Goal: Information Seeking & Learning: Find specific page/section

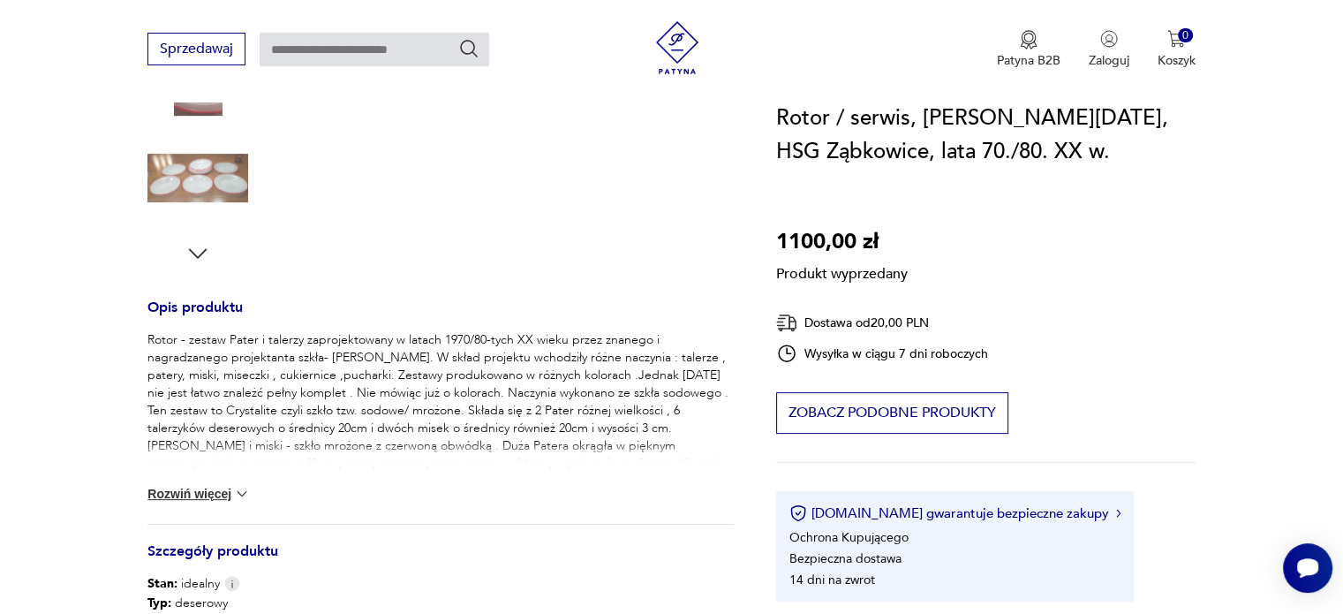
click at [235, 485] on img at bounding box center [242, 494] width 18 height 18
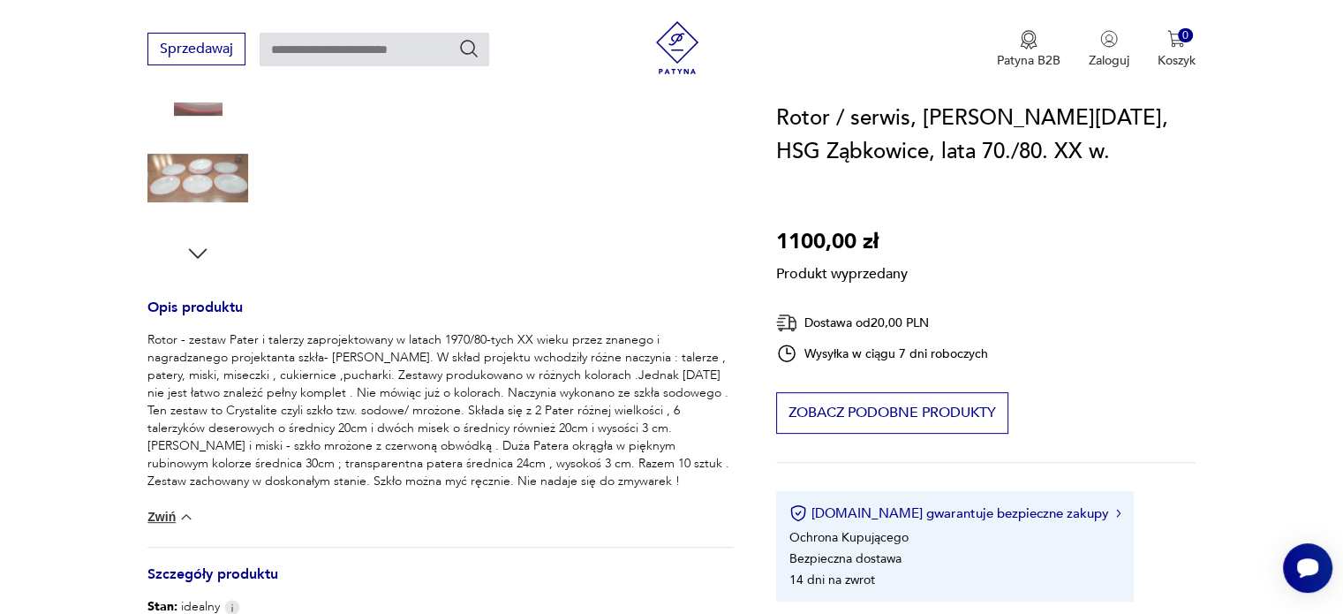
scroll to position [1074, 0]
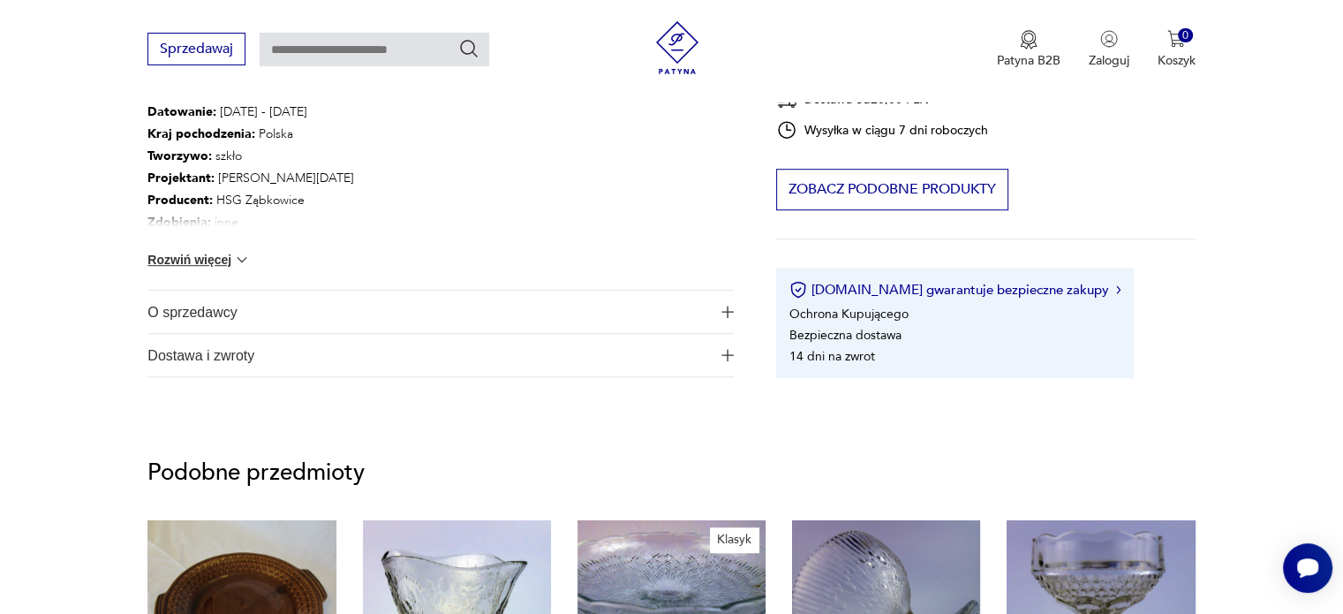
click at [183, 310] on span "O sprzedawcy" at bounding box center [429, 312] width 562 height 42
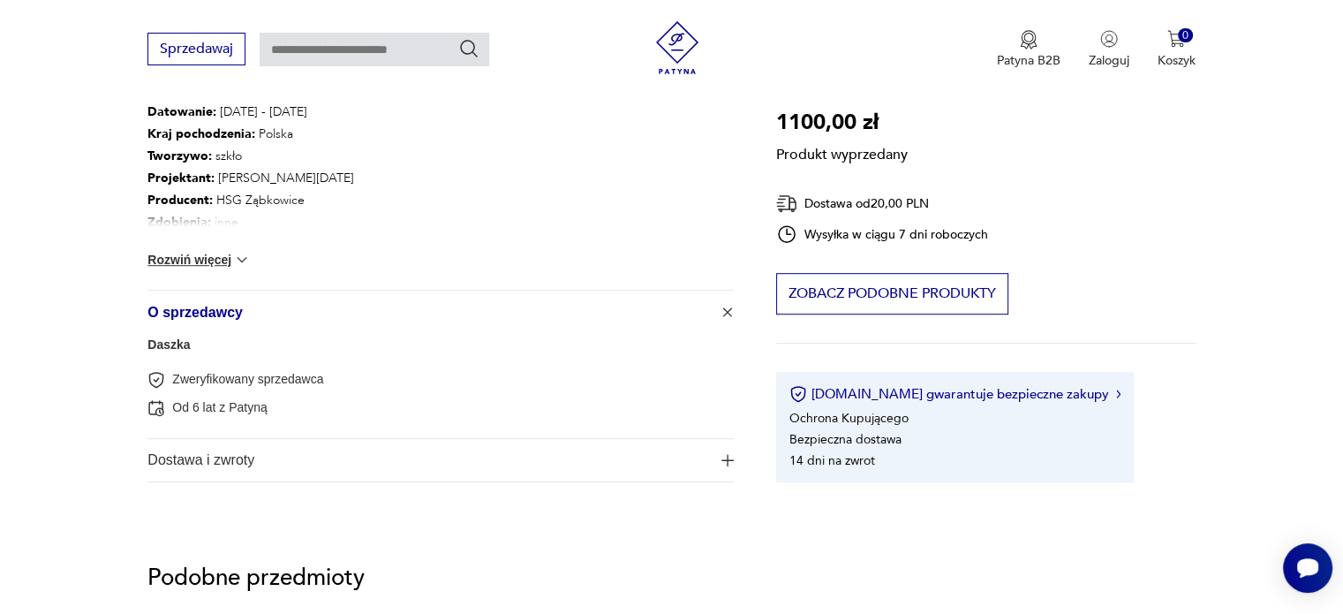
scroll to position [537, 0]
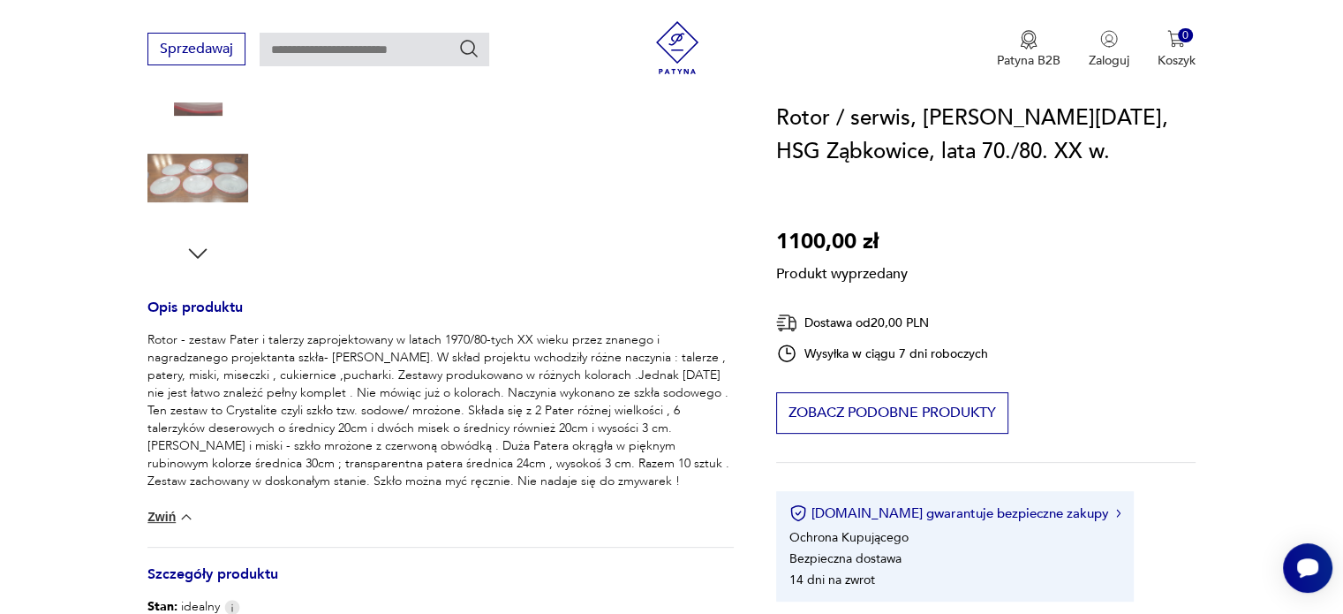
click at [381, 40] on input "text" at bounding box center [375, 50] width 230 height 34
type input "*****"
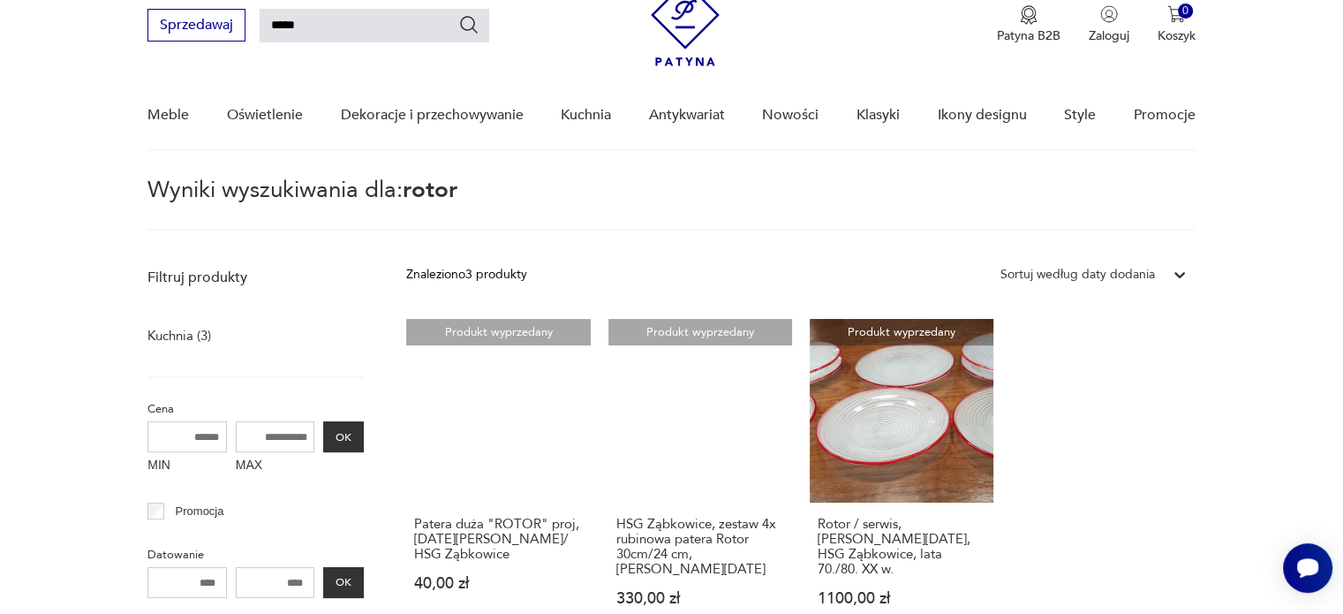
scroll to position [50, 0]
